Goal: Task Accomplishment & Management: Use online tool/utility

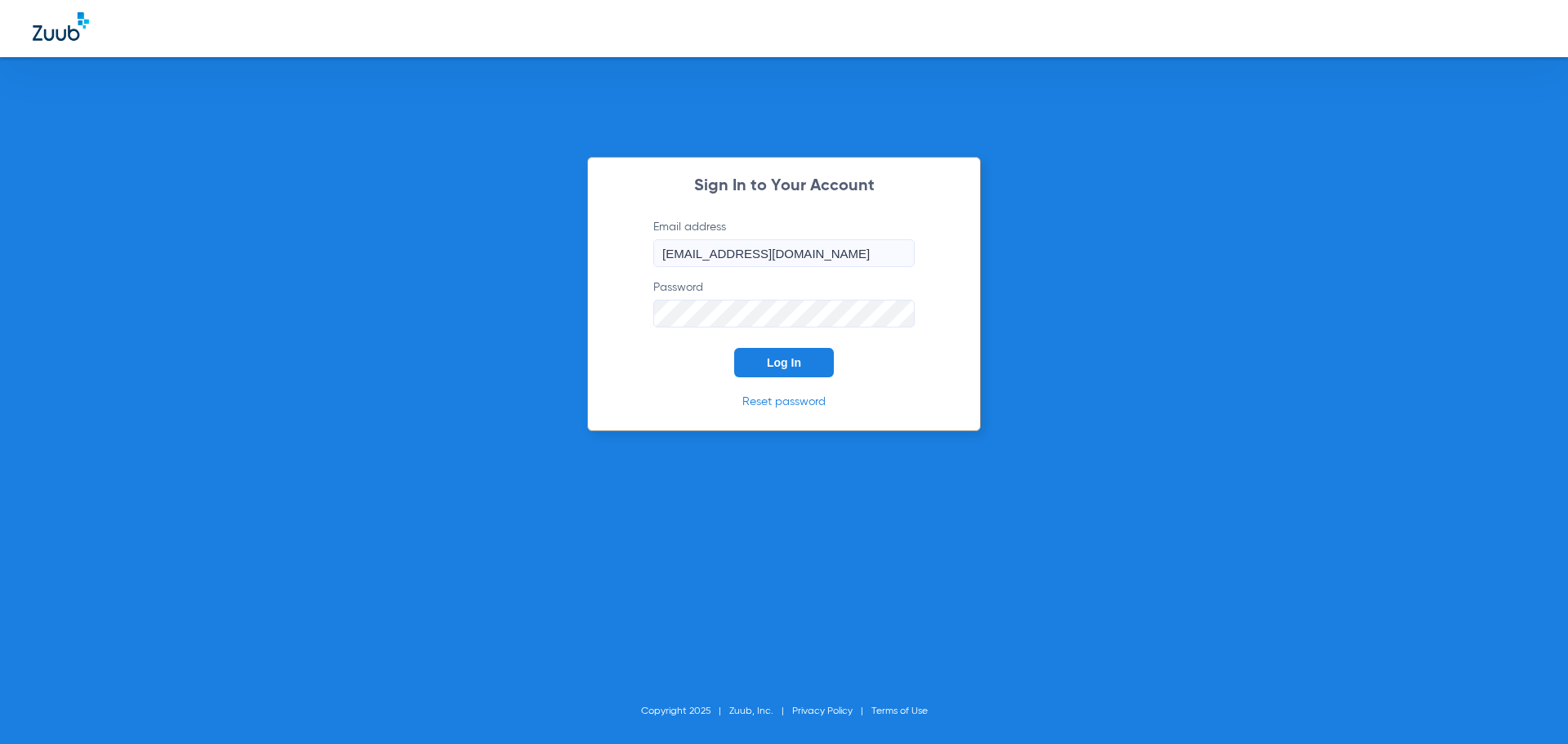
click at [784, 364] on span "Log In" at bounding box center [784, 363] width 34 height 13
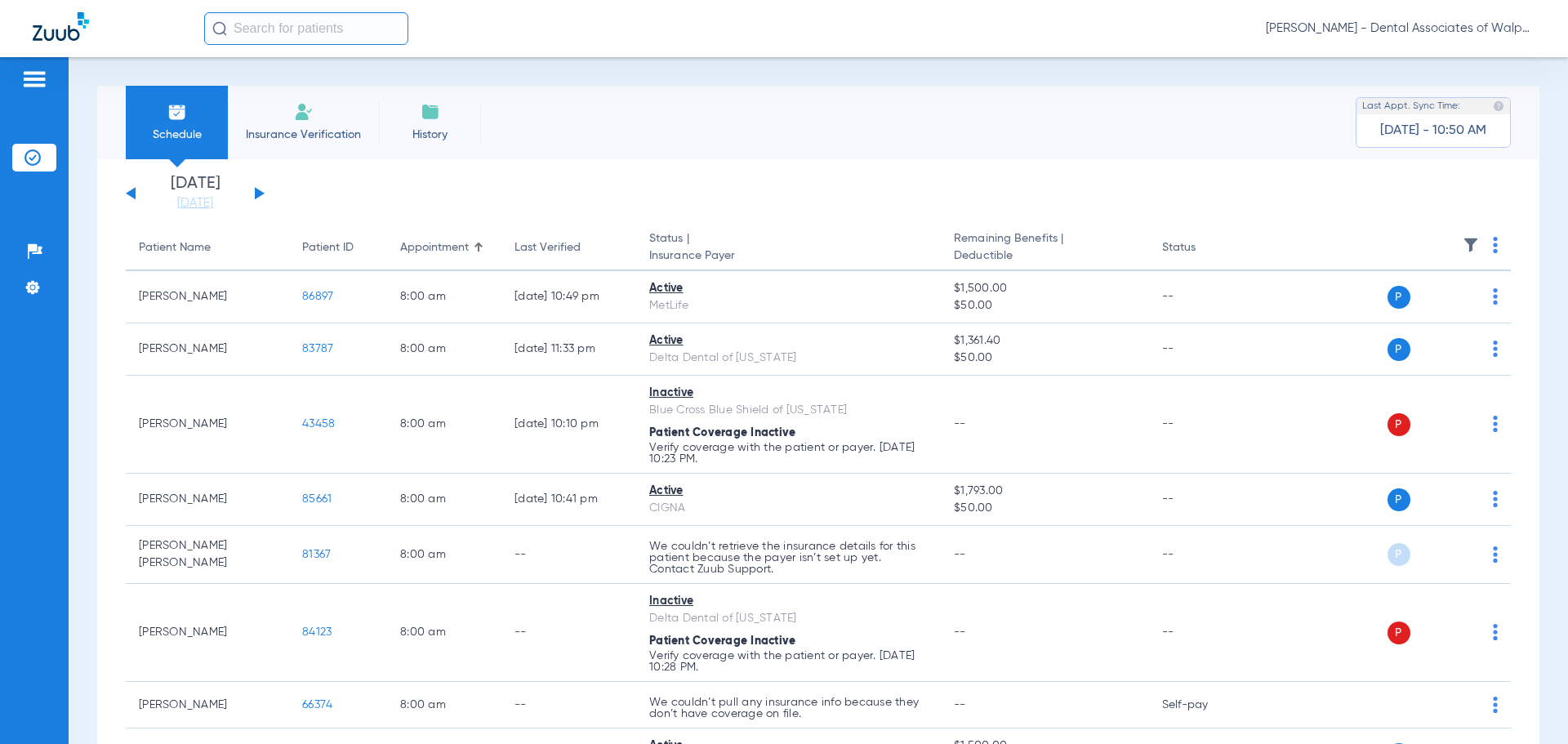
click at [251, 33] on input "text" at bounding box center [306, 28] width 204 height 33
type input "558149016"
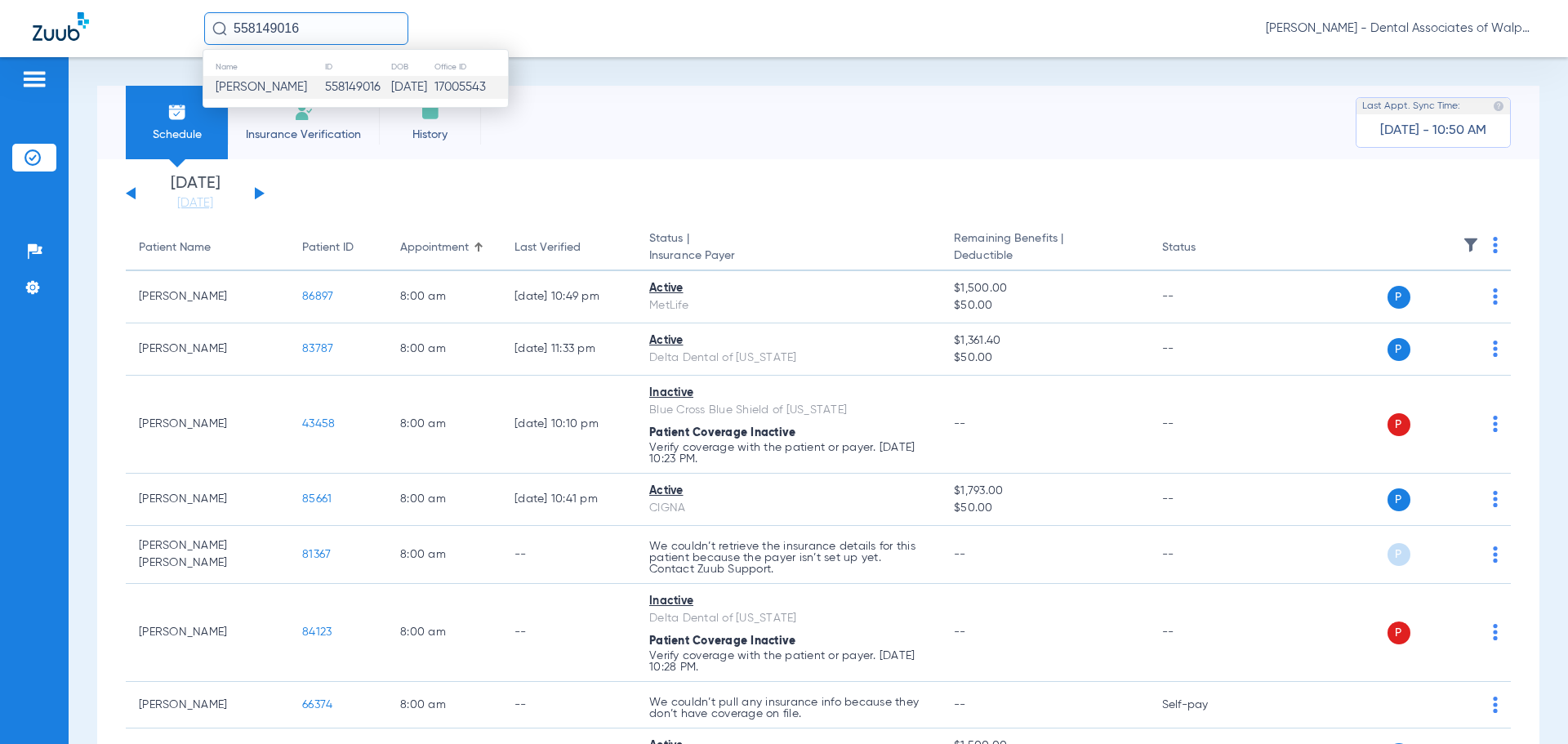
click at [263, 86] on span "[PERSON_NAME]" at bounding box center [261, 87] width 92 height 12
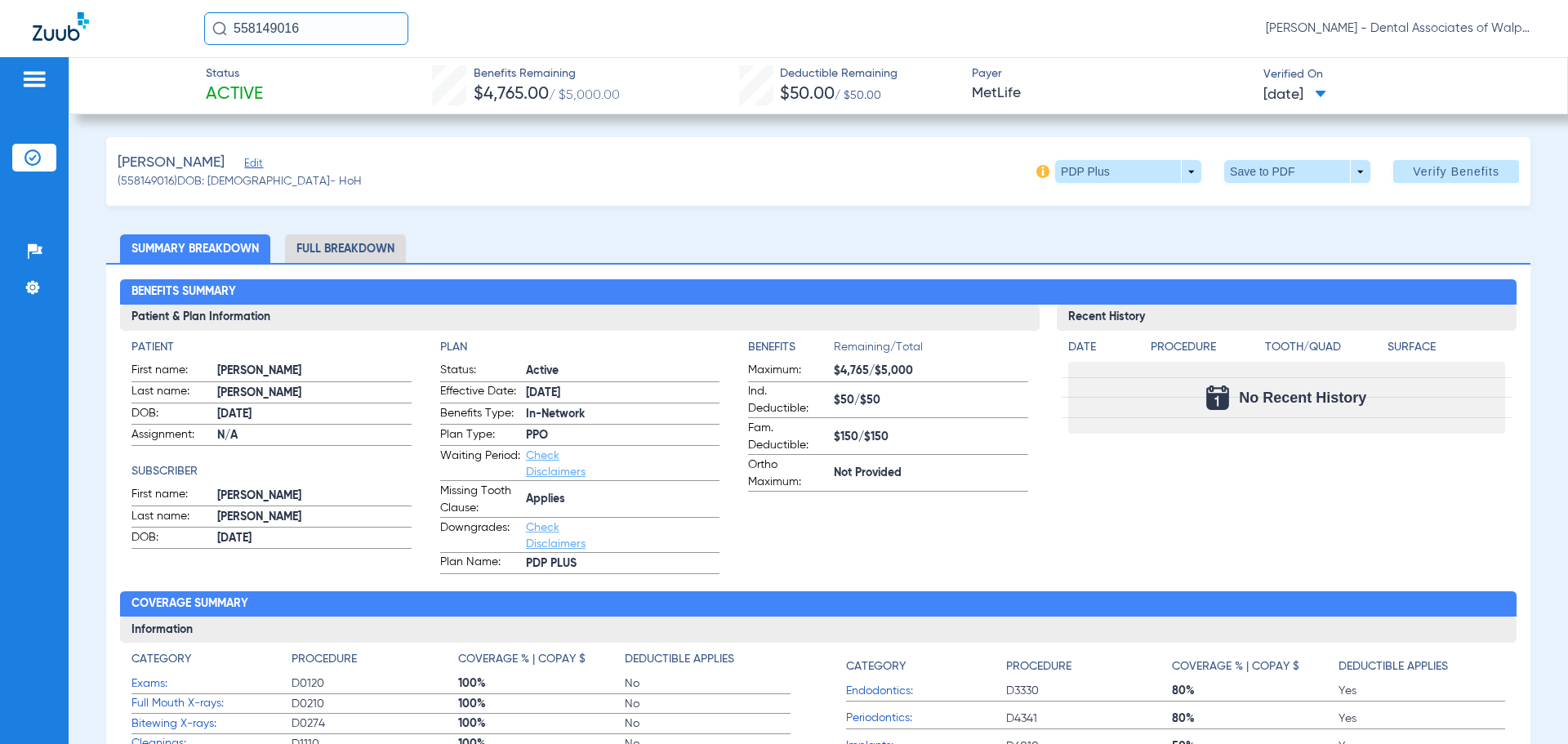
drag, startPoint x: 336, startPoint y: 29, endPoint x: 17, endPoint y: -16, distance: 322.2
click at [17, 0] on html "558149016 [PERSON_NAME] - Dental Associates of Walpole Patients Insurance Verif…" at bounding box center [784, 372] width 1568 height 744
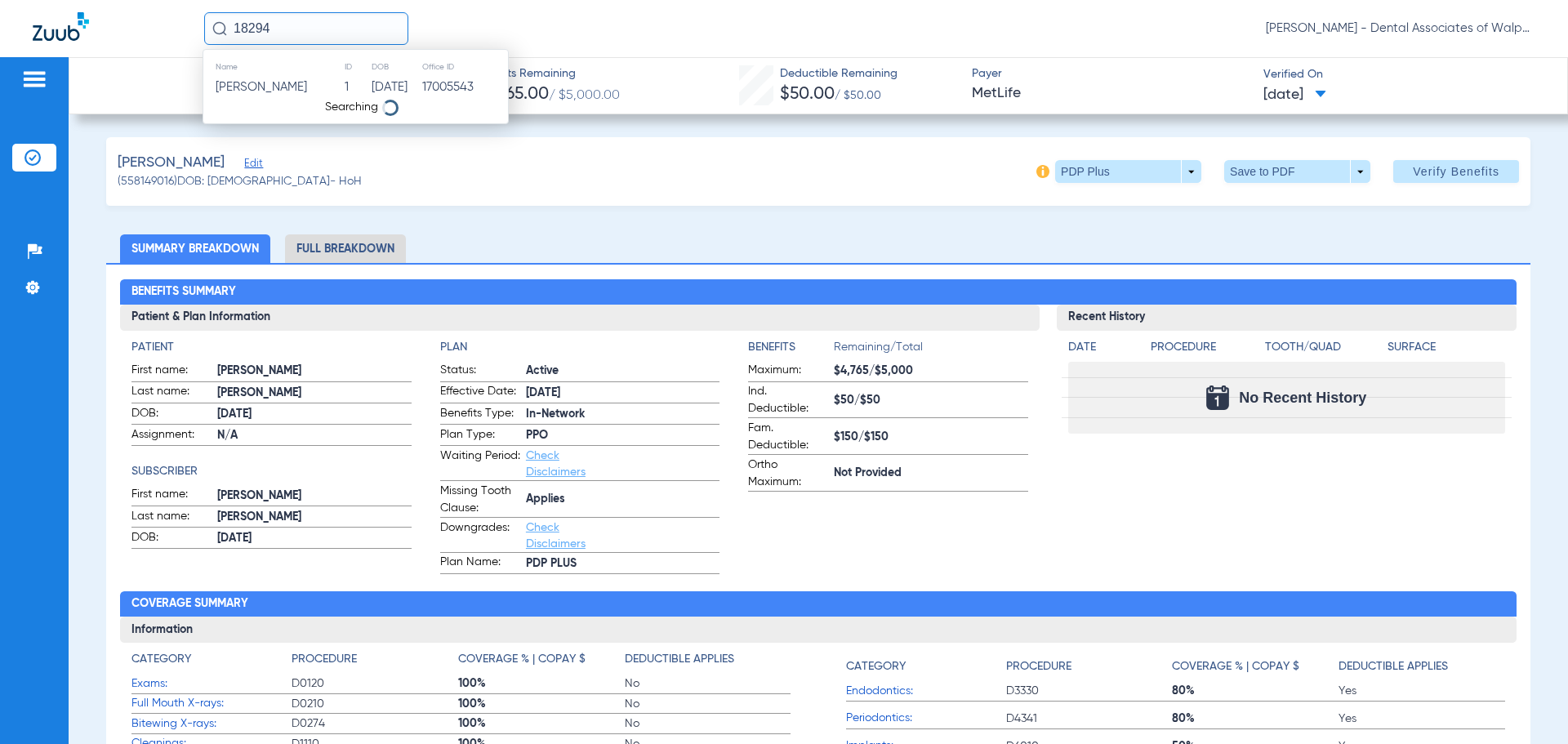
type input "18294"
click at [246, 83] on span "[PERSON_NAME]" at bounding box center [261, 87] width 92 height 12
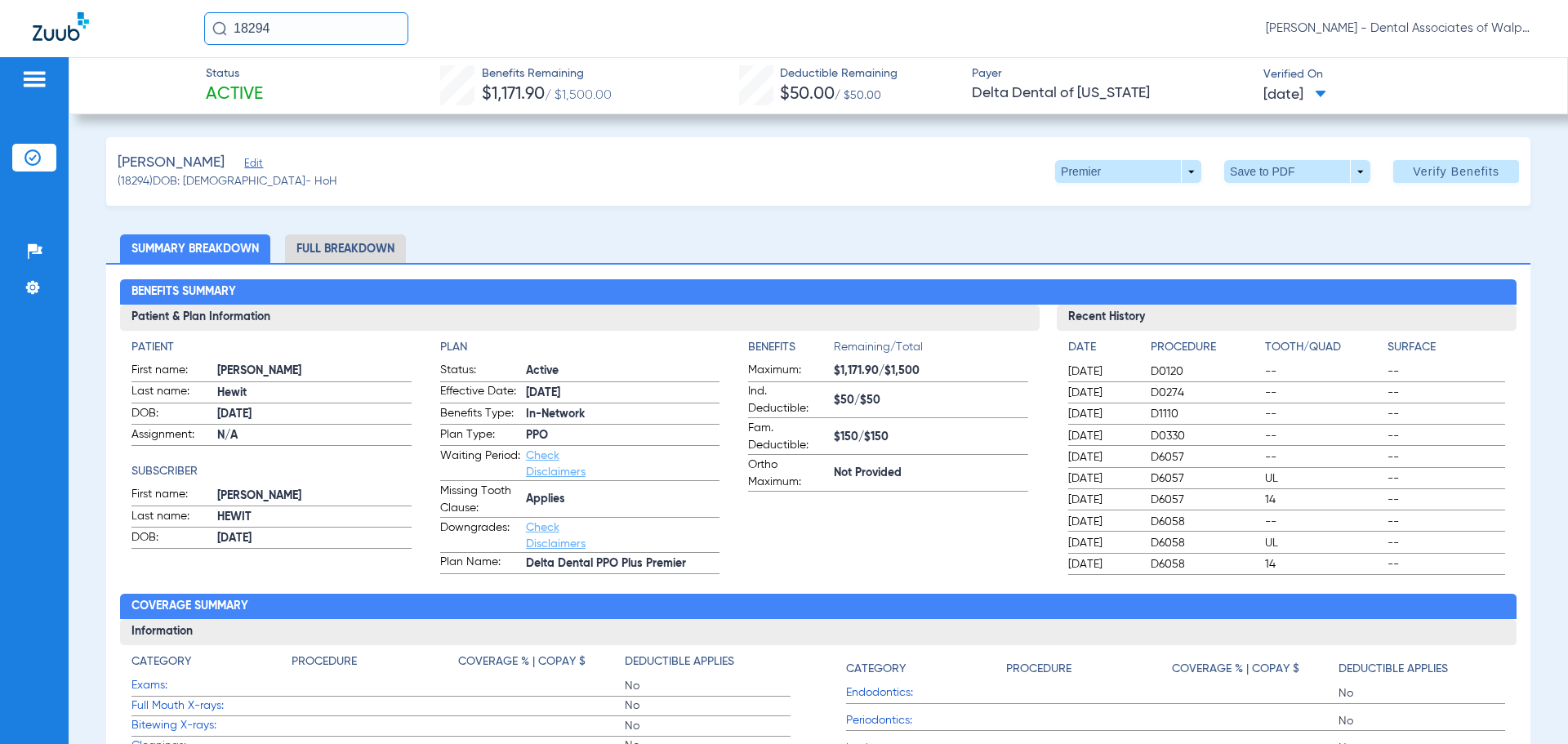
drag, startPoint x: 114, startPoint y: 26, endPoint x: 87, endPoint y: 4, distance: 34.8
click at [52, 11] on div "18294 [PERSON_NAME] - Dental Associates of Walpole" at bounding box center [784, 28] width 1568 height 57
click at [272, 87] on span "[PERSON_NAME]" at bounding box center [261, 87] width 92 height 12
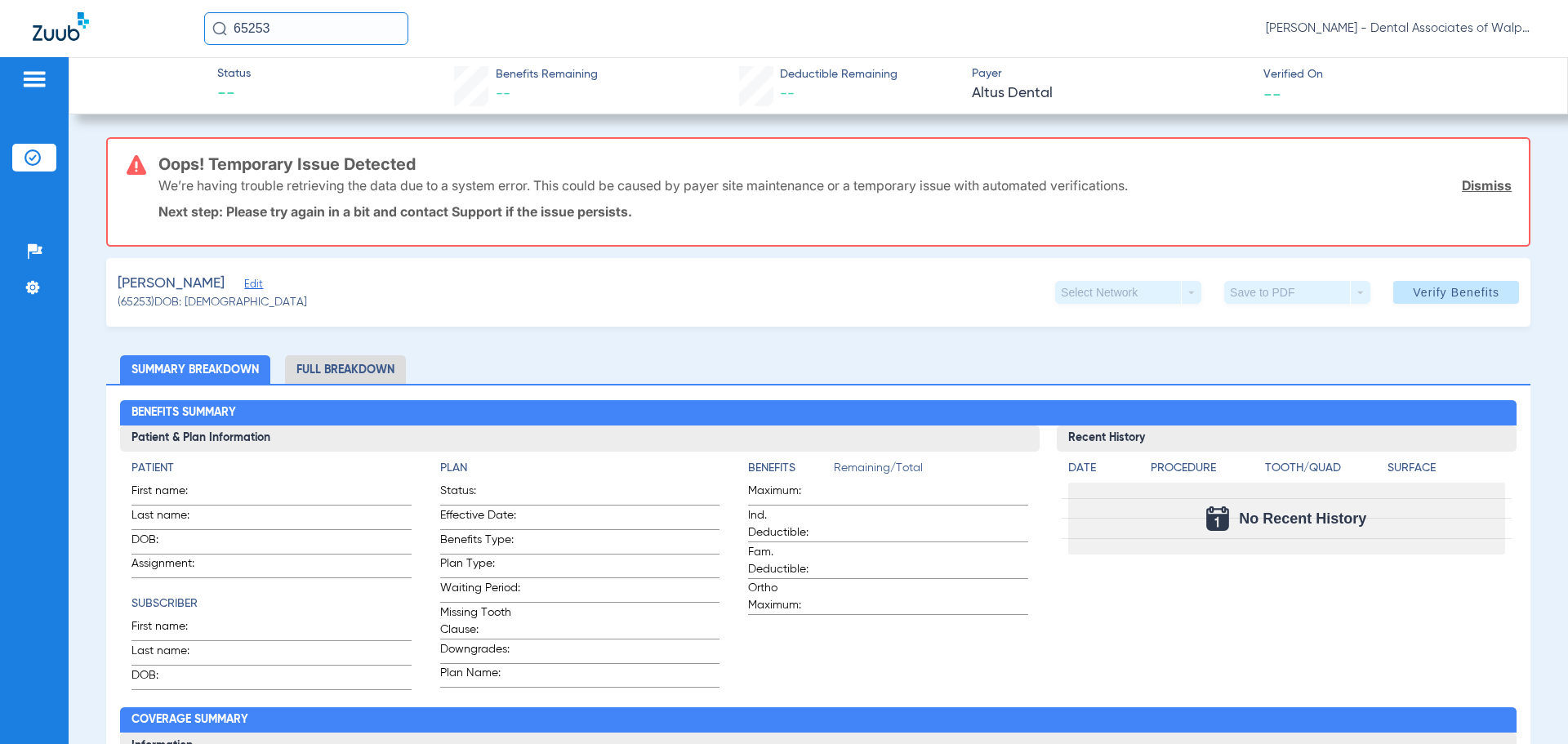
drag, startPoint x: 209, startPoint y: 4, endPoint x: 60, endPoint y: -31, distance: 153.1
click at [60, 0] on html "65253 [PERSON_NAME] - Dental Associates of Walpole Patients Insurance Verificat…" at bounding box center [784, 372] width 1568 height 744
type input "42181"
click at [308, 24] on input "42181" at bounding box center [306, 28] width 204 height 33
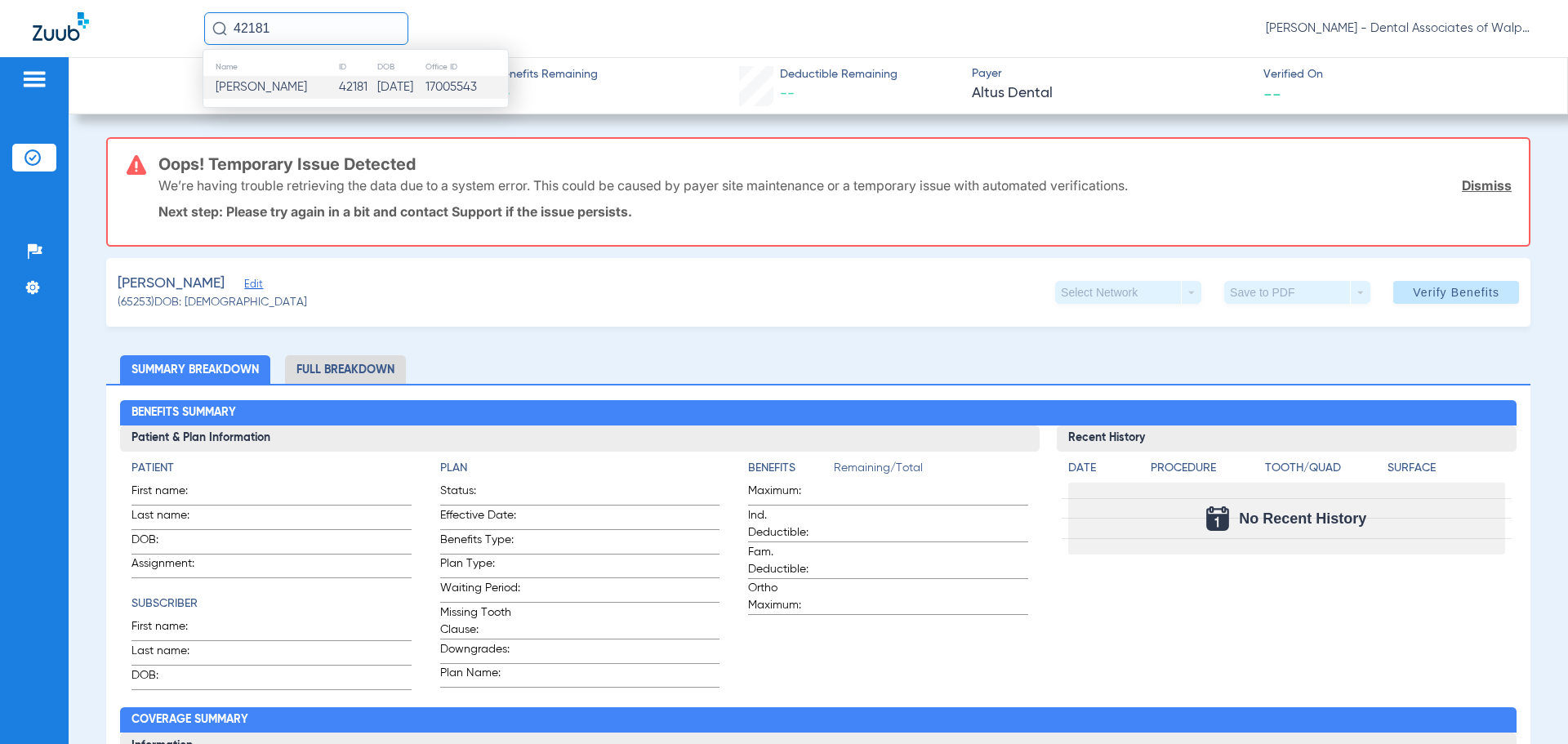
click at [295, 79] on td "[PERSON_NAME]" at bounding box center [270, 87] width 135 height 23
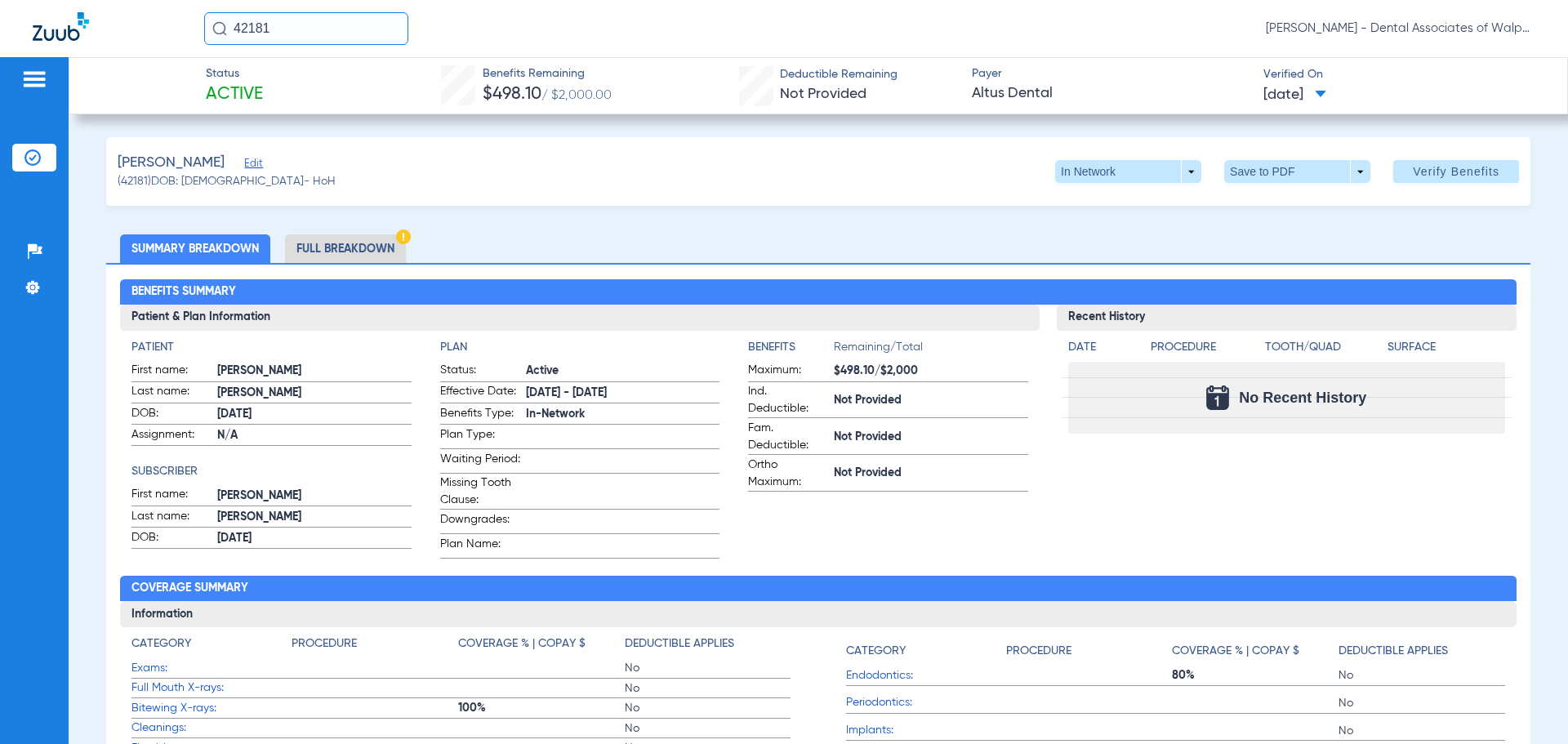
drag, startPoint x: 226, startPoint y: 18, endPoint x: 202, endPoint y: 13, distance: 24.5
click at [202, 13] on div "42181 [PERSON_NAME] - Dental Associates of Walpole" at bounding box center [784, 28] width 1568 height 57
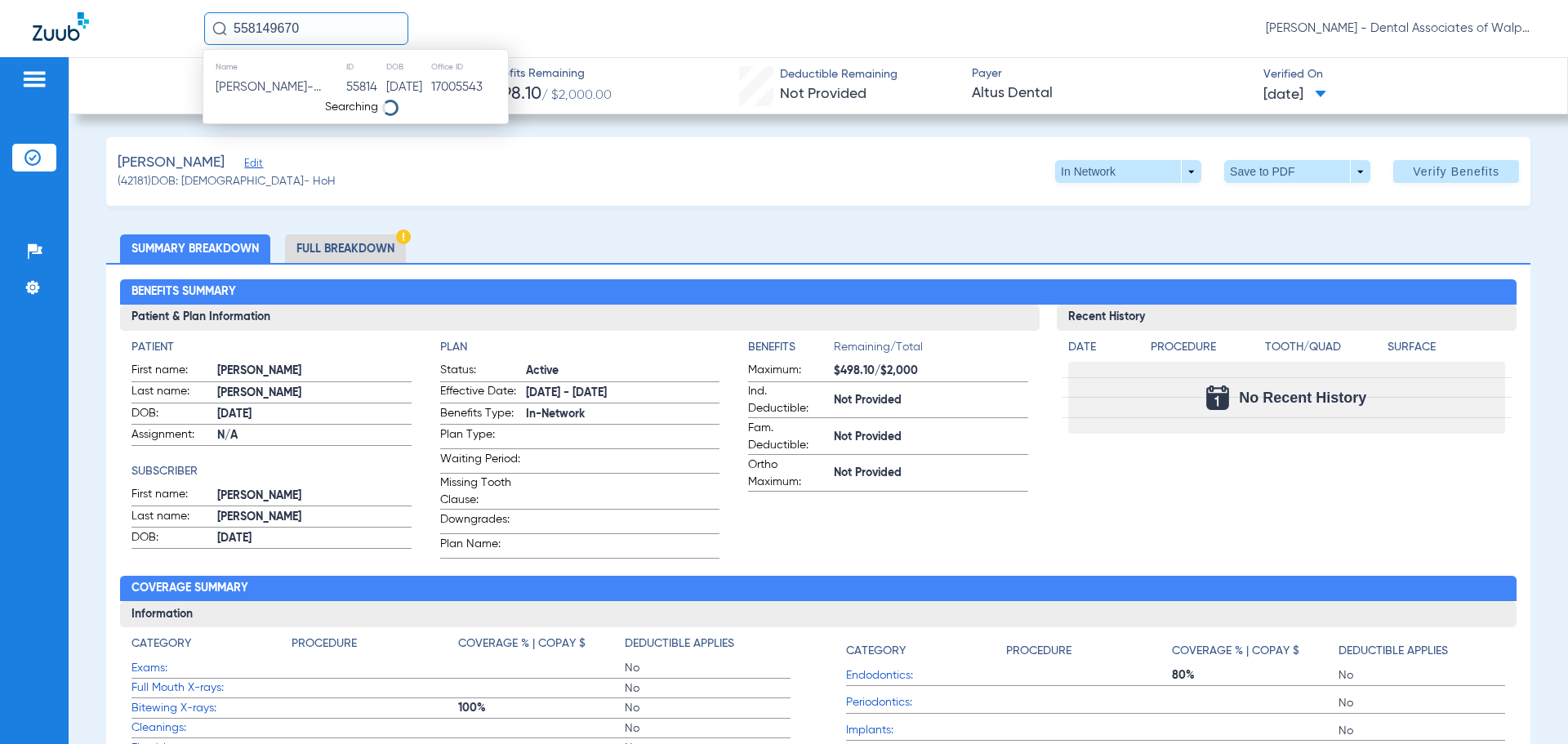
type input "558149670"
click at [292, 87] on span "[PERSON_NAME]" at bounding box center [261, 87] width 92 height 12
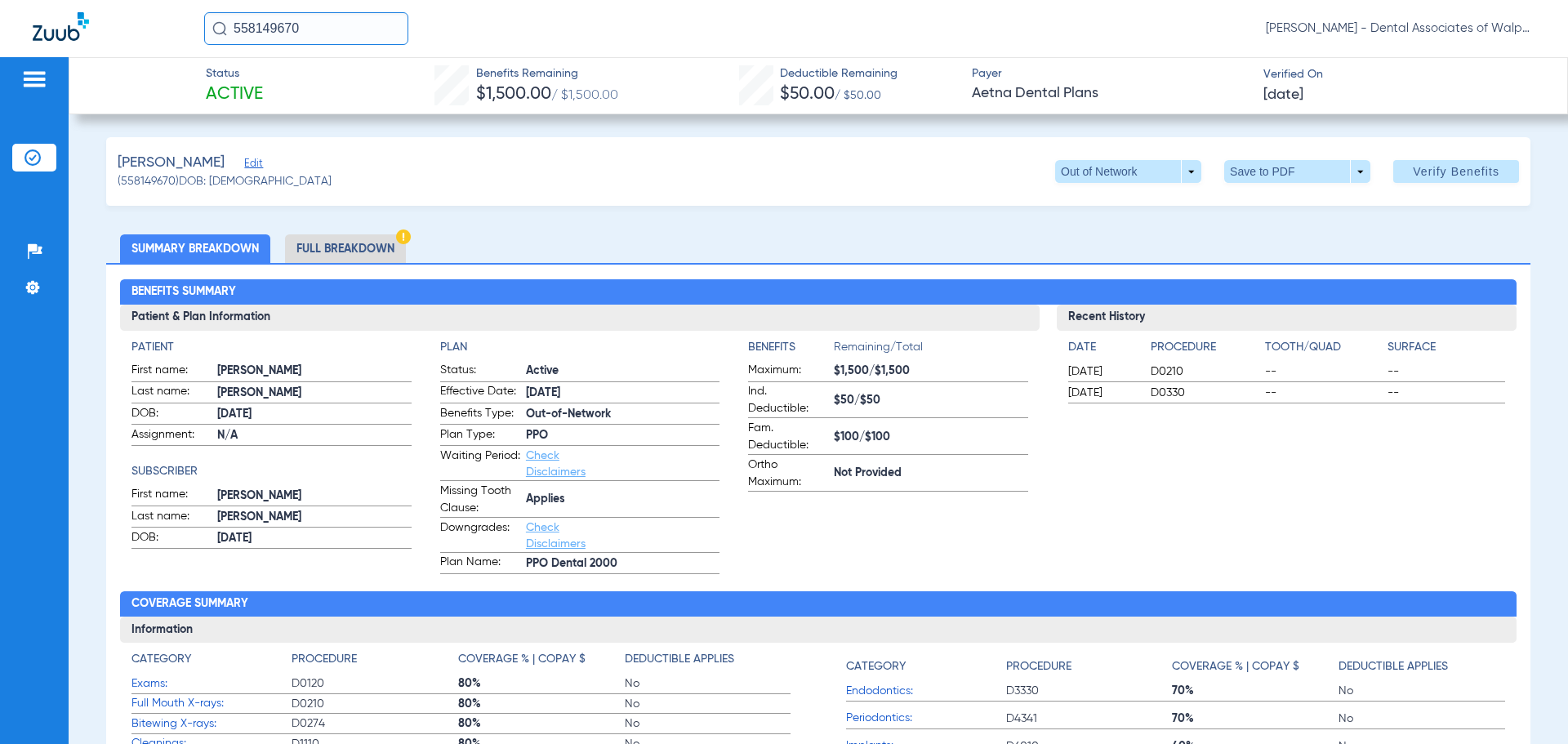
click at [395, 248] on li "Full Breakdown" at bounding box center [346, 249] width 121 height 28
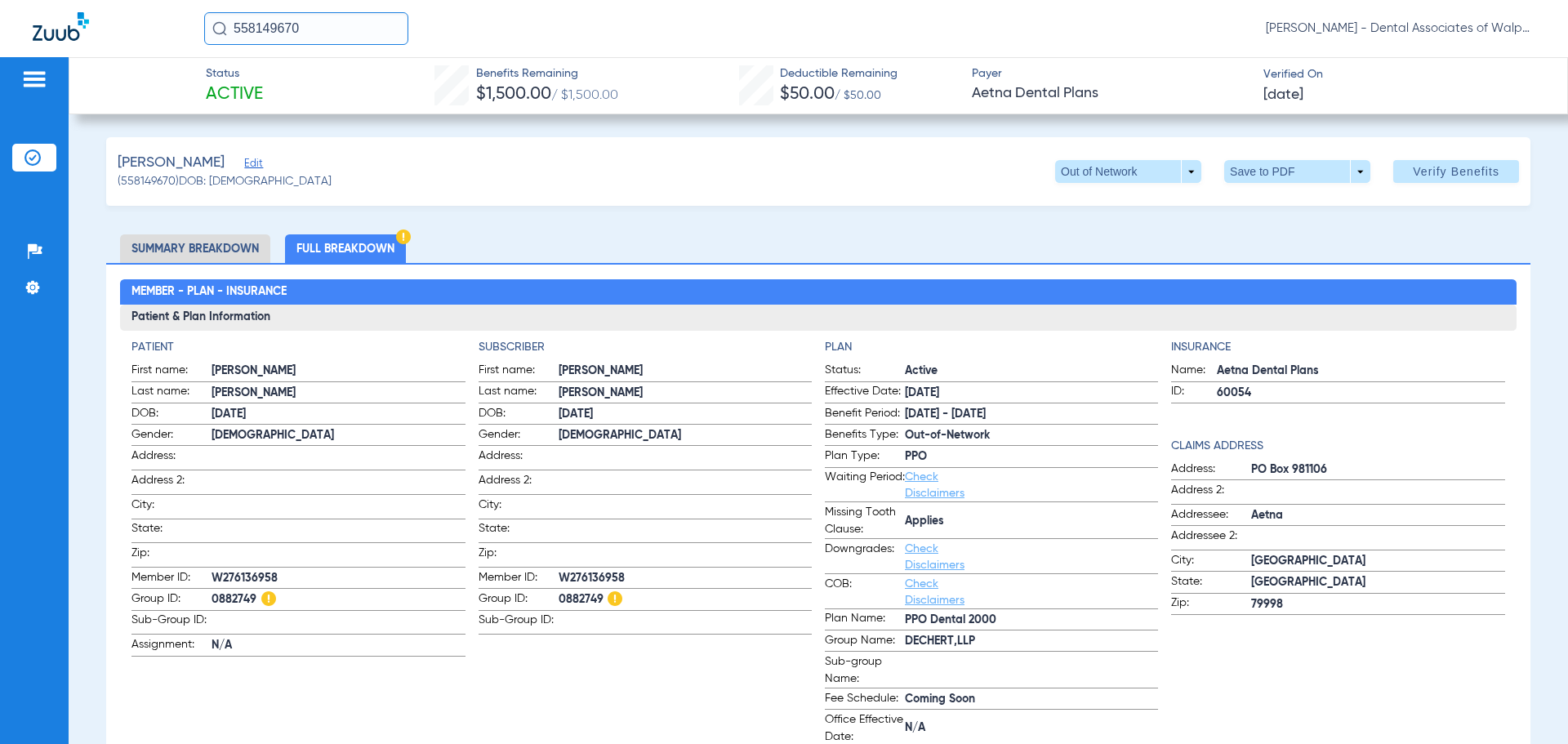
drag, startPoint x: 355, startPoint y: 27, endPoint x: 69, endPoint y: -15, distance: 289.1
click at [69, 0] on html "558149670 [PERSON_NAME] - Dental Associates of Walpole Patients Insurance Verif…" at bounding box center [784, 372] width 1568 height 744
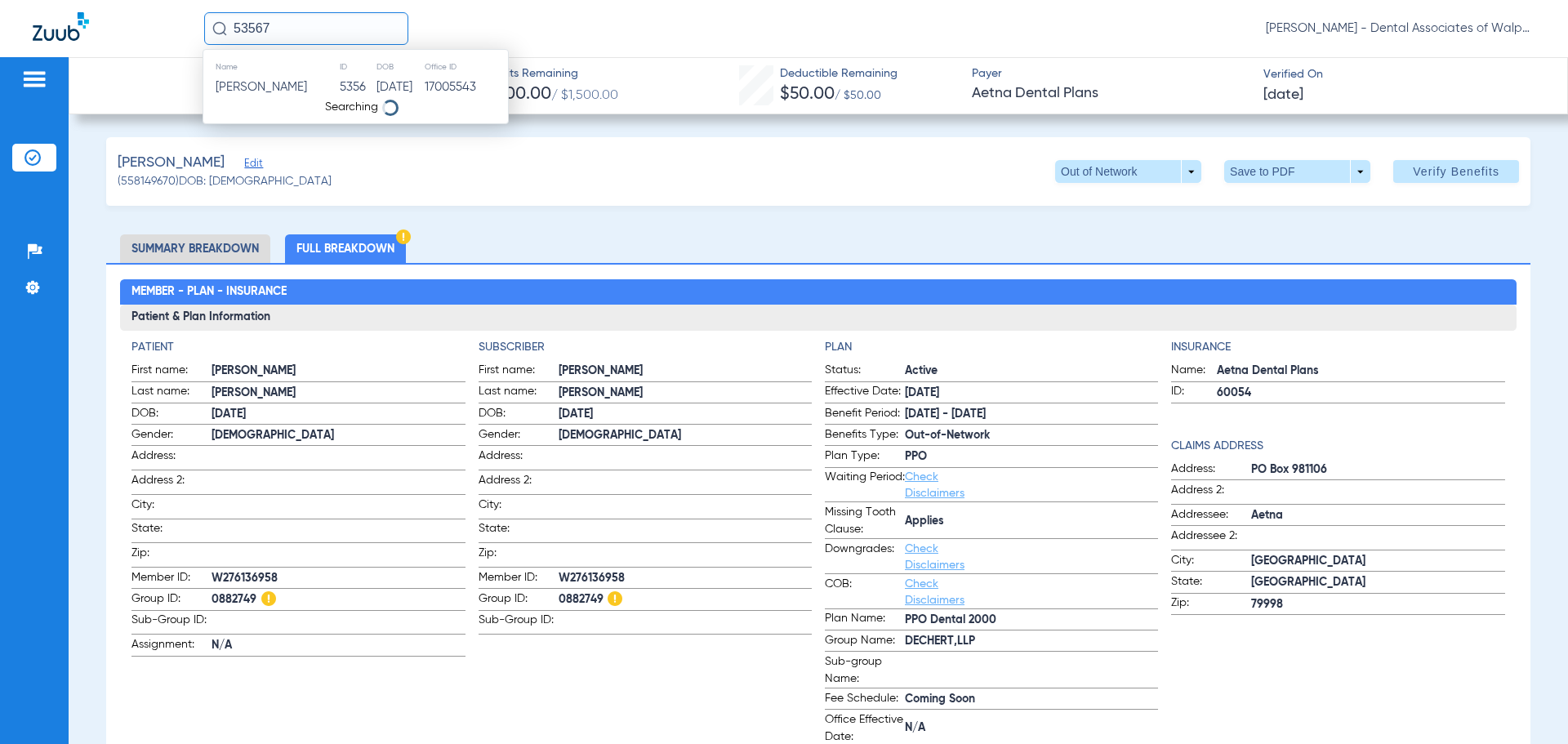
type input "53567"
click at [261, 87] on span "[PERSON_NAME]" at bounding box center [261, 87] width 92 height 12
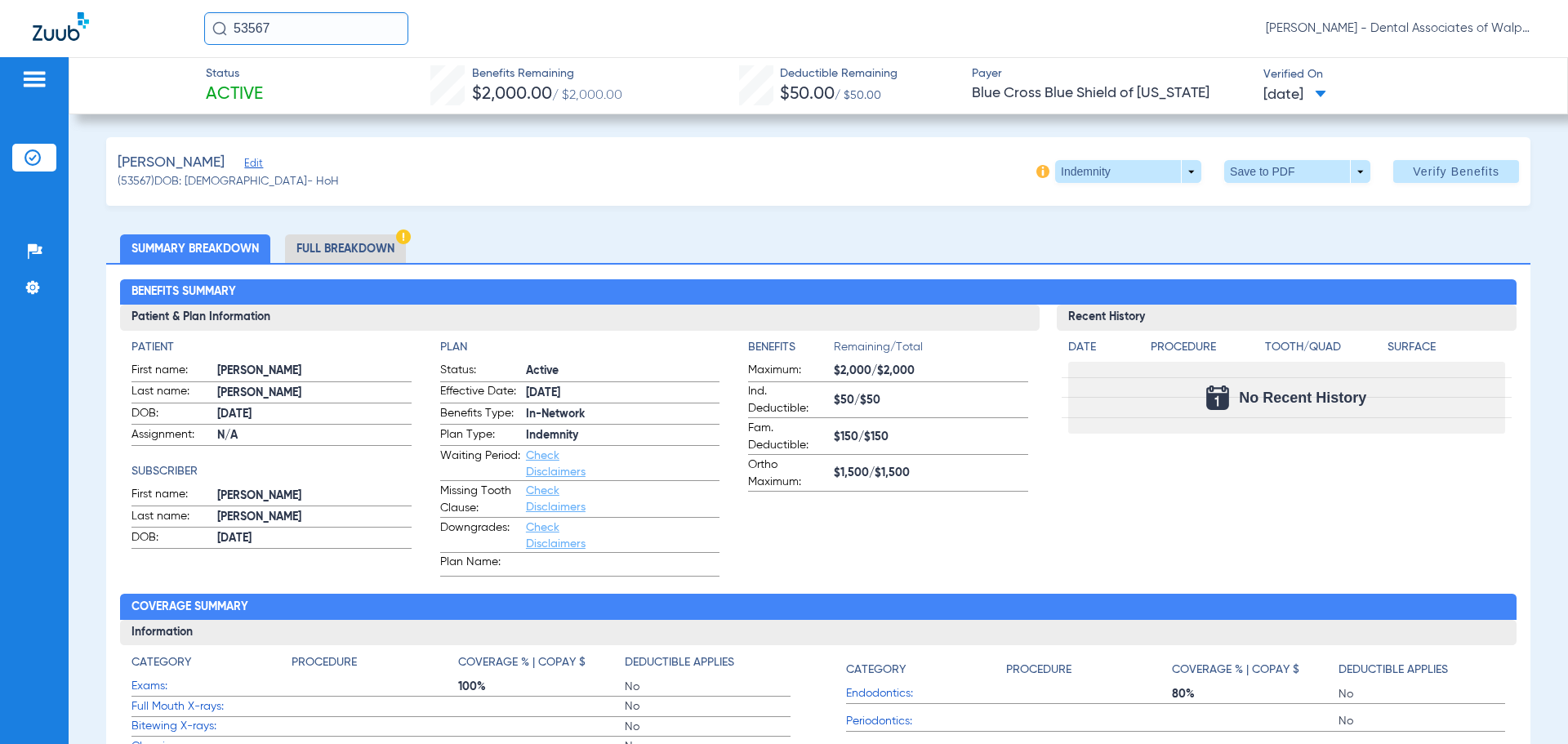
drag, startPoint x: 303, startPoint y: 27, endPoint x: 37, endPoint y: -55, distance: 278.4
click at [37, 0] on html "53567 [PERSON_NAME] - Dental Associates of Walpole Patients Insurance Verificat…" at bounding box center [784, 372] width 1568 height 744
type input "90502"
click at [291, 87] on span "[PERSON_NAME]" at bounding box center [261, 87] width 92 height 12
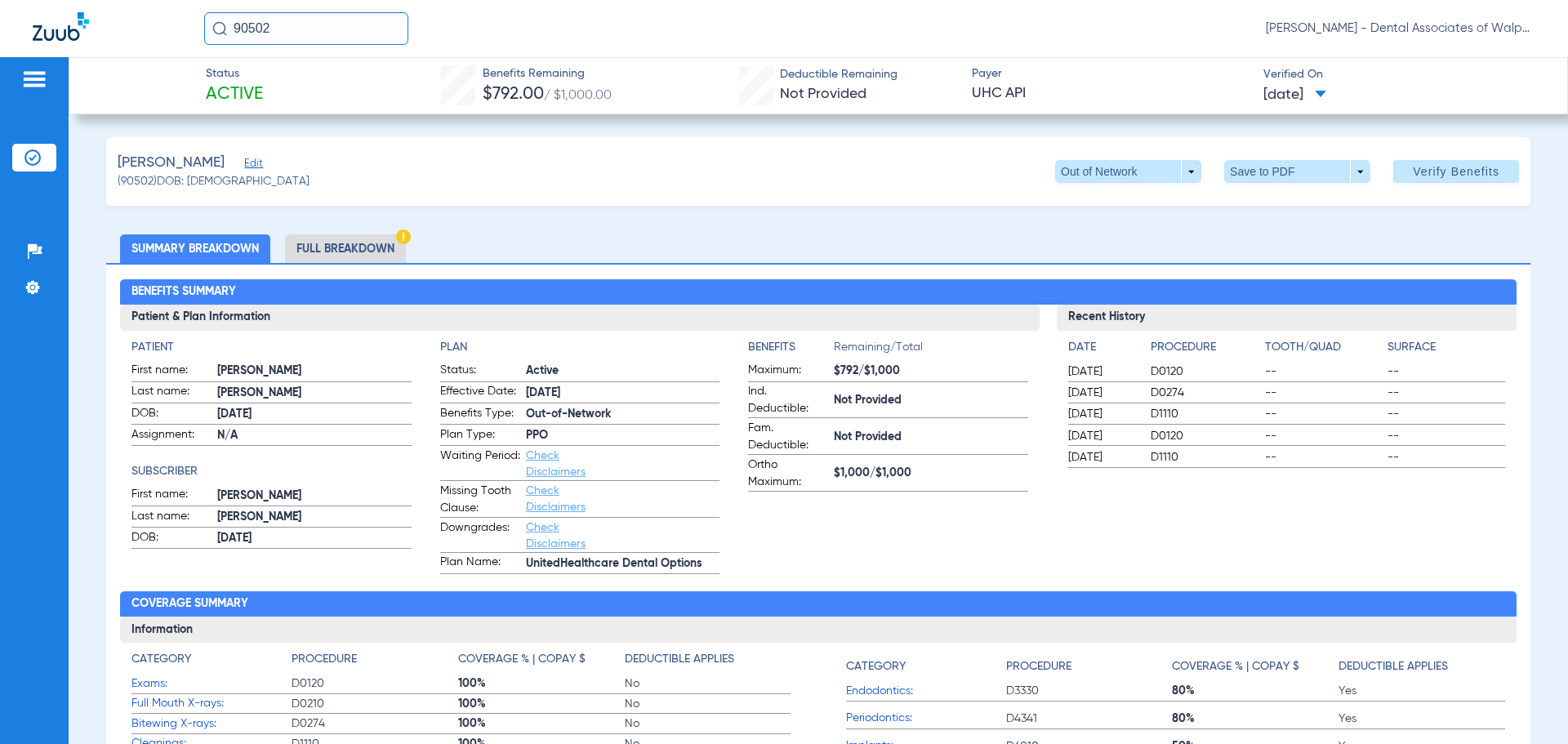
drag, startPoint x: 319, startPoint y: 35, endPoint x: 55, endPoint y: 8, distance: 265.4
click at [55, 8] on div "90502 [PERSON_NAME] - Dental Associates of Walpole" at bounding box center [784, 28] width 1568 height 57
type input "70159"
click at [240, 95] on td "[PERSON_NAME]" at bounding box center [270, 87] width 134 height 23
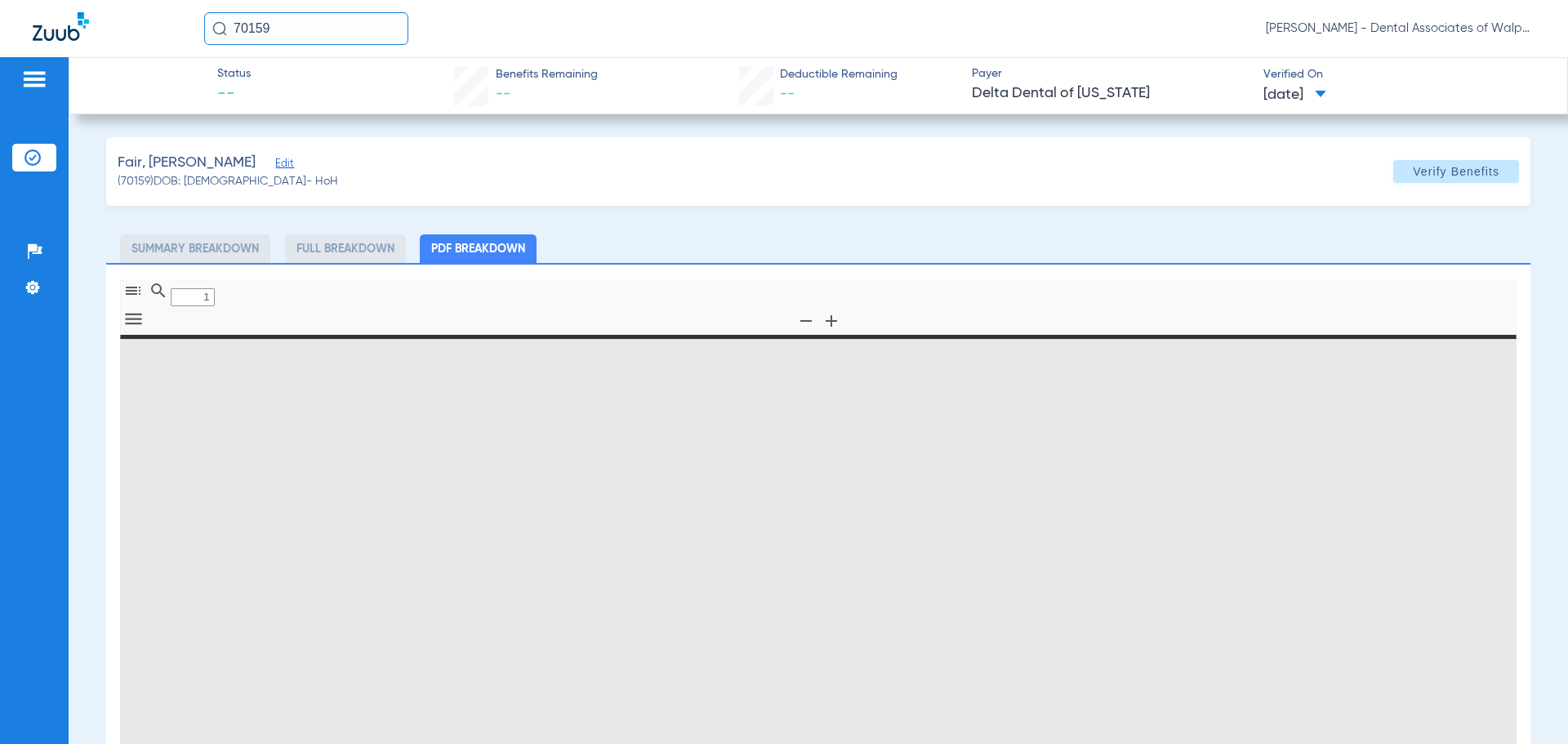
type input "0"
select select "page-width"
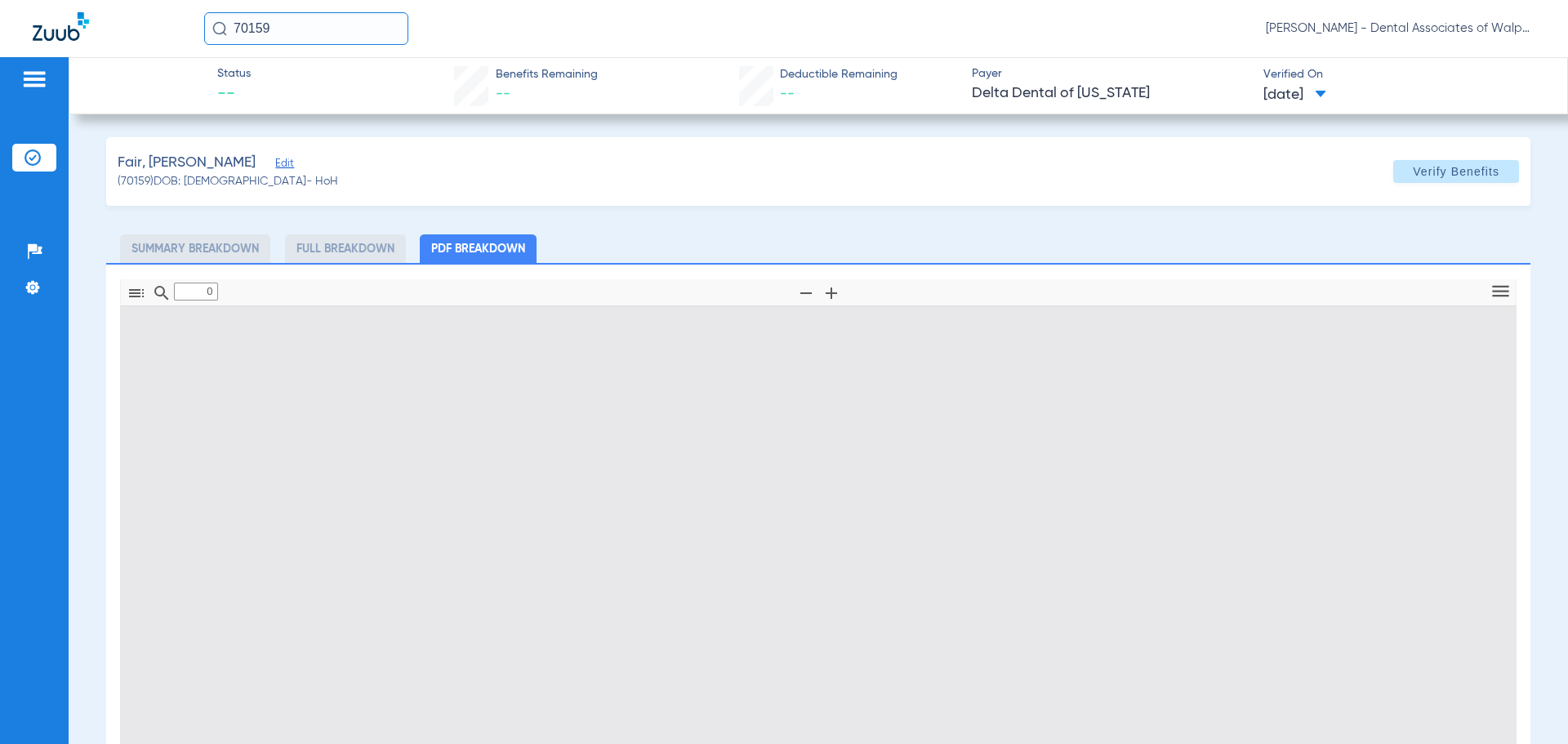
type input "1"
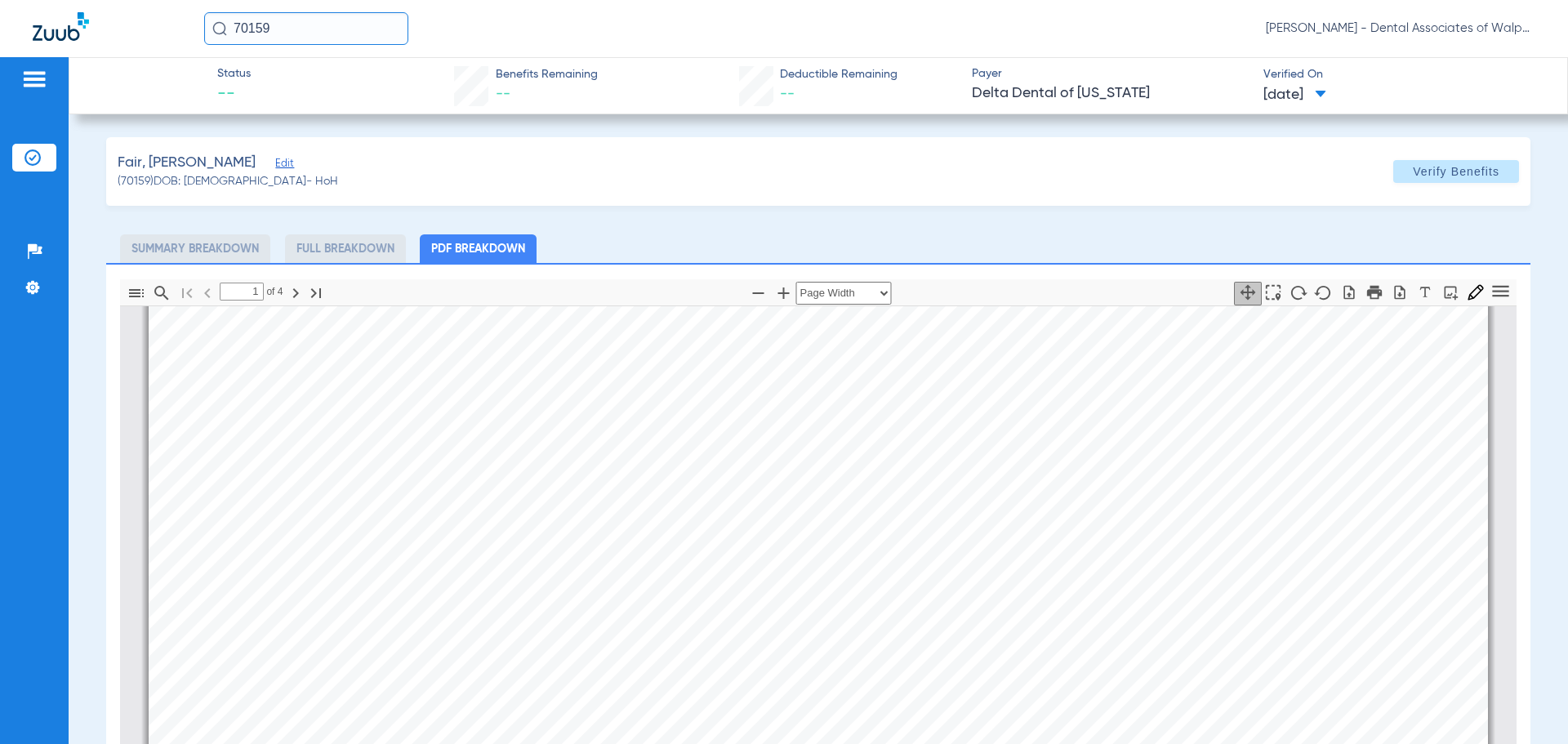
drag, startPoint x: 295, startPoint y: 28, endPoint x: 198, endPoint y: 22, distance: 97.2
click at [198, 22] on div "70159 [PERSON_NAME] - Dental Associates of Walpole" at bounding box center [784, 28] width 1568 height 57
type input "19850"
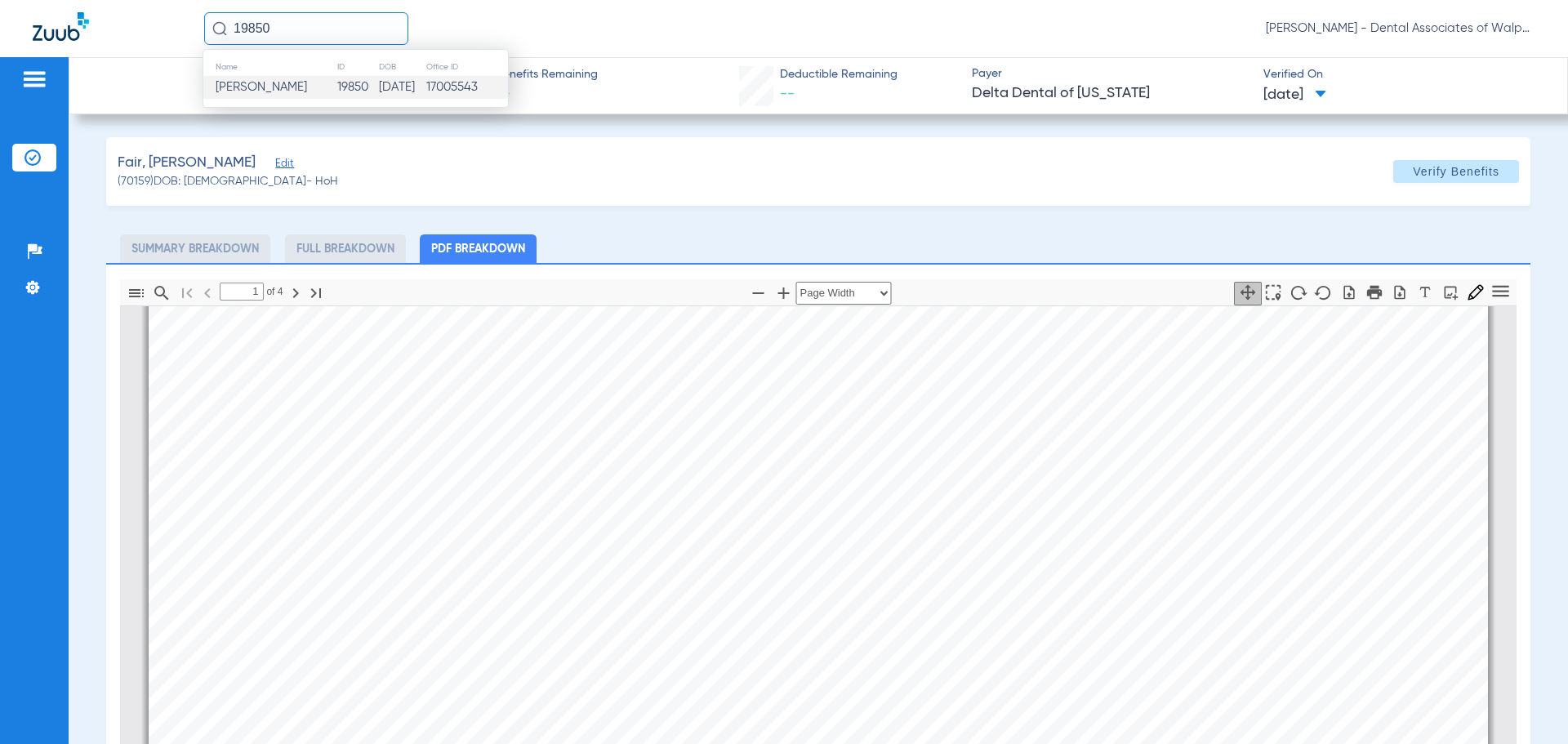
click at [274, 94] on span "[PERSON_NAME]" at bounding box center [261, 87] width 92 height 12
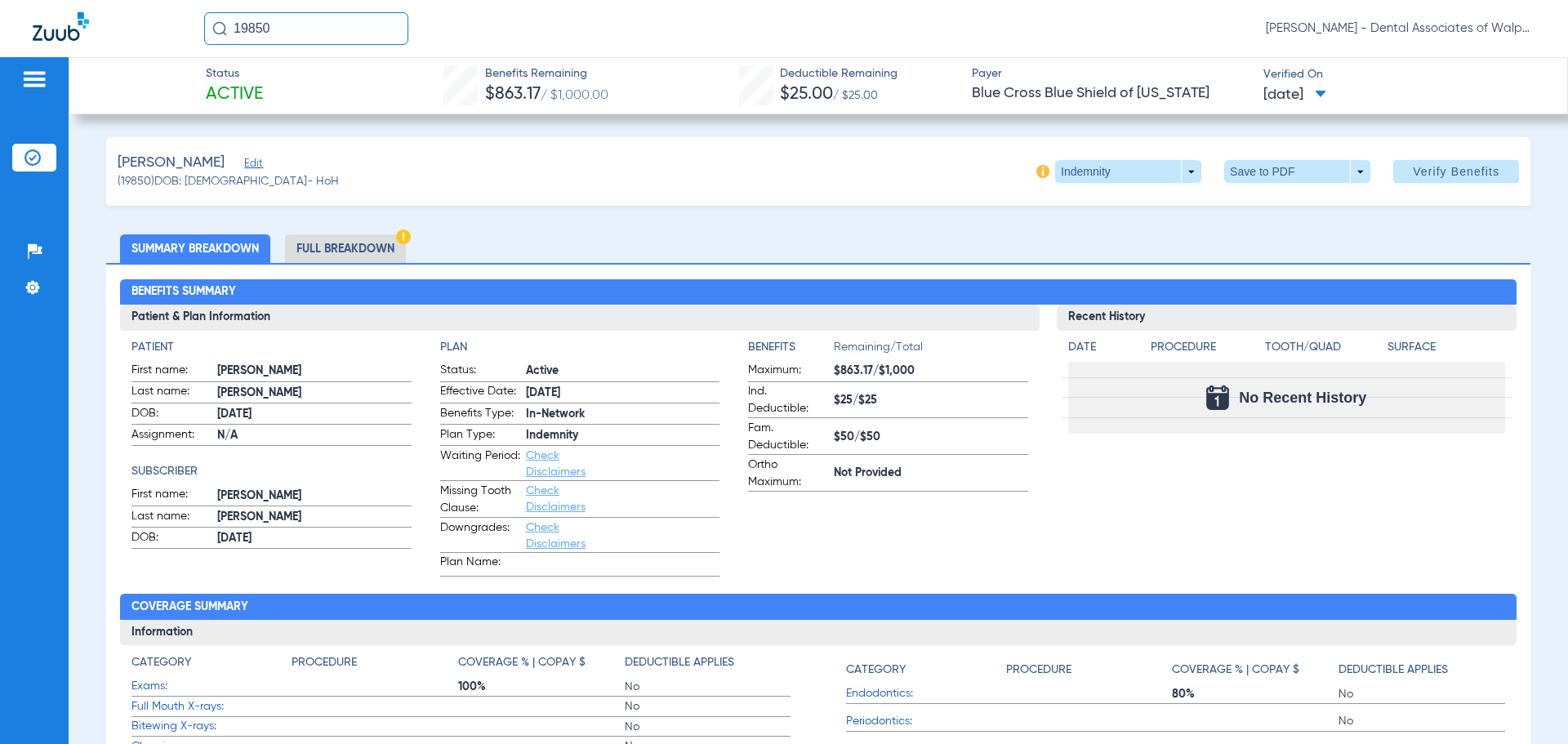
drag, startPoint x: 331, startPoint y: 25, endPoint x: 144, endPoint y: -17, distance: 191.7
click at [144, 0] on html "19850 [PERSON_NAME] - Dental Associates of Walpole Patients Insurance Verificat…" at bounding box center [784, 372] width 1568 height 744
type input "45445"
click at [278, 87] on span "[PERSON_NAME]" at bounding box center [261, 87] width 92 height 12
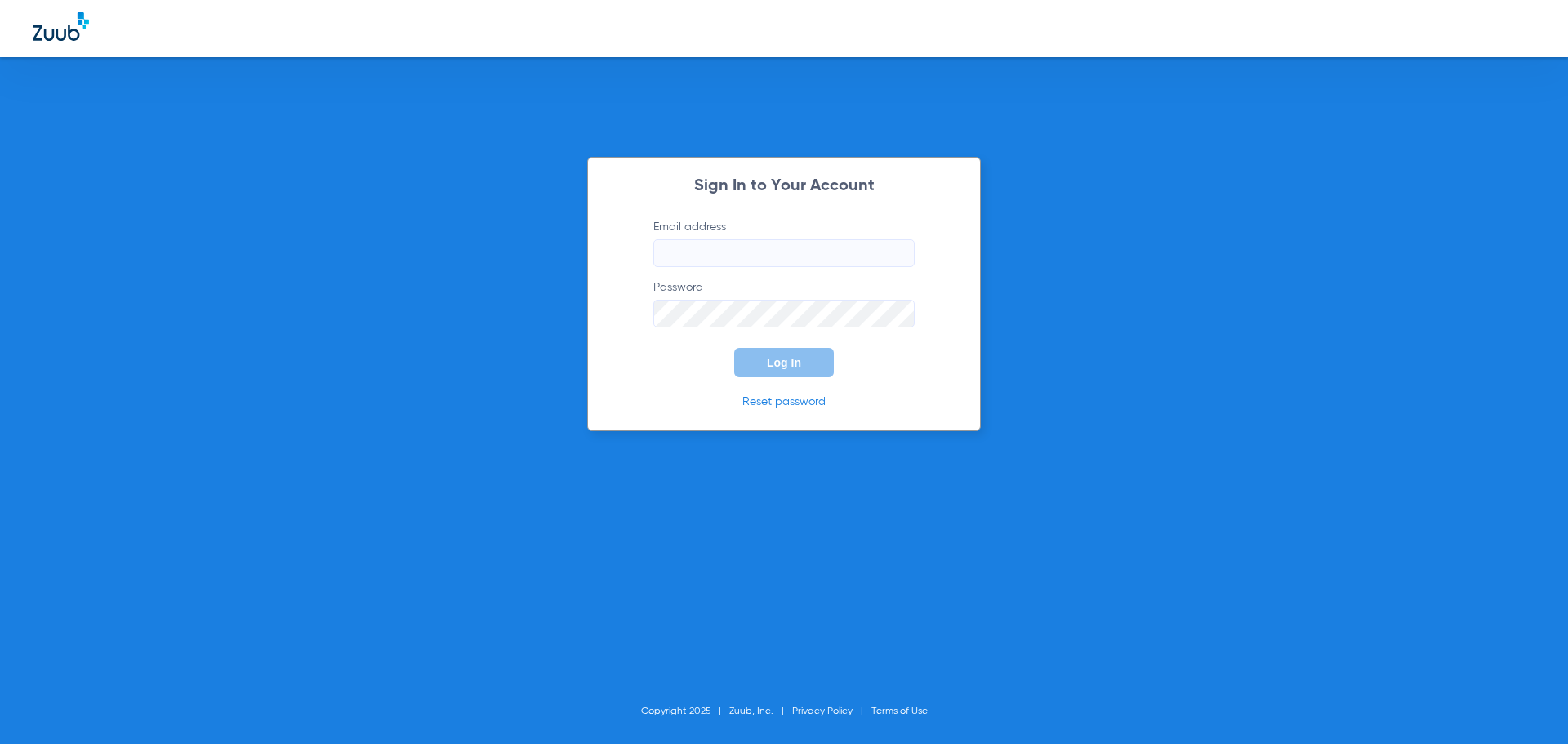
type input "[EMAIL_ADDRESS][DOMAIN_NAME]"
click at [793, 364] on span "Log In" at bounding box center [784, 363] width 34 height 13
